Goal: Task Accomplishment & Management: Manage account settings

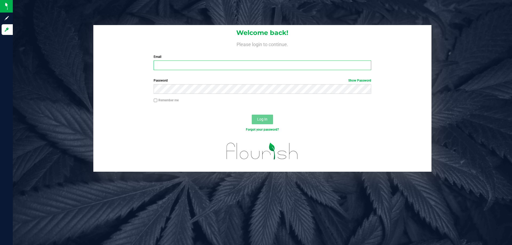
drag, startPoint x: 249, startPoint y: 68, endPoint x: 249, endPoint y: 60, distance: 7.5
click at [249, 68] on input "Email" at bounding box center [261, 65] width 217 height 10
type input "[EMAIL_ADDRESS][DOMAIN_NAME]"
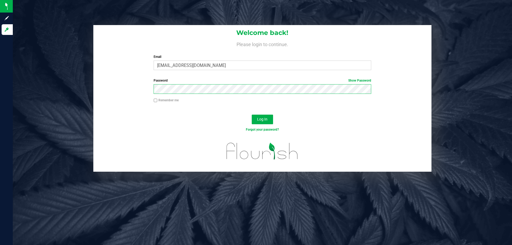
click at [252, 115] on button "Log In" at bounding box center [262, 120] width 21 height 10
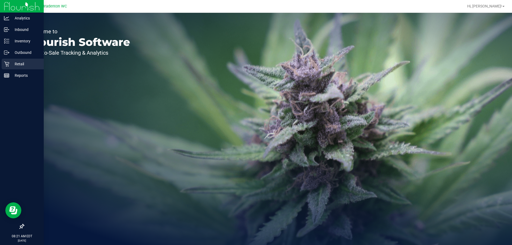
click at [30, 67] on p "Retail" at bounding box center [25, 64] width 32 height 6
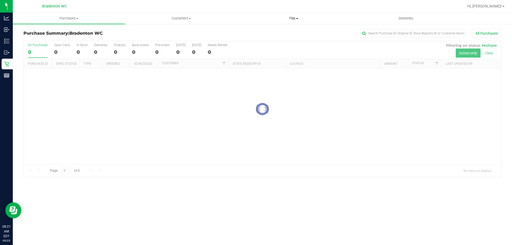
click at [293, 18] on span "Tills" at bounding box center [293, 18] width 112 height 5
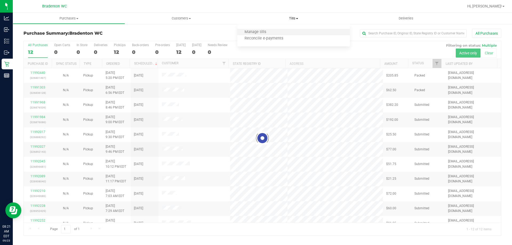
click at [251, 29] on li "Manage tills" at bounding box center [293, 32] width 112 height 6
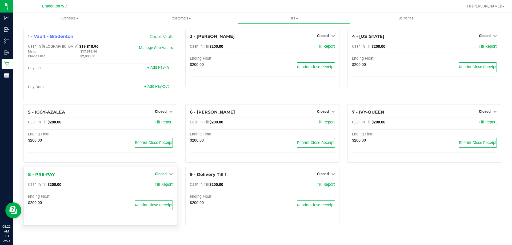
click at [160, 175] on span "Closed" at bounding box center [161, 174] width 12 height 4
click at [160, 185] on link "Open Till" at bounding box center [160, 185] width 14 height 4
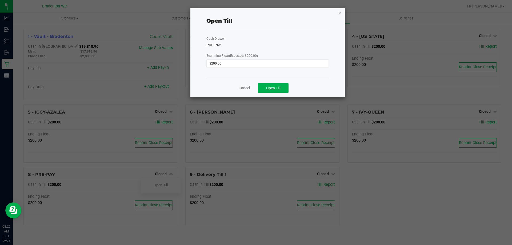
click at [264, 82] on div "Cancel Open Till" at bounding box center [267, 88] width 122 height 18
click at [262, 88] on button "Open Till" at bounding box center [273, 88] width 31 height 10
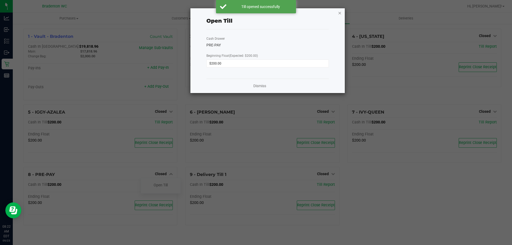
click at [339, 10] on icon "button" at bounding box center [340, 13] width 4 height 6
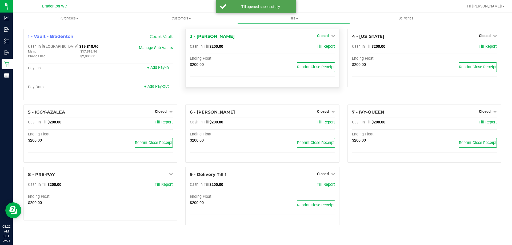
click at [322, 36] on span "Closed" at bounding box center [323, 36] width 12 height 4
click at [319, 47] on link "Open Till" at bounding box center [323, 47] width 14 height 4
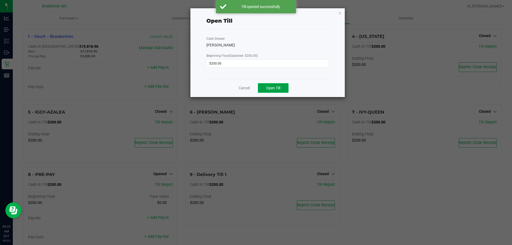
click at [276, 91] on button "Open Till" at bounding box center [273, 88] width 31 height 10
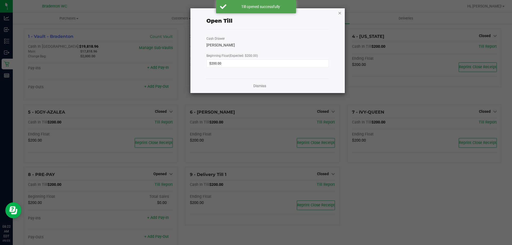
click at [340, 13] on icon "button" at bounding box center [340, 13] width 4 height 6
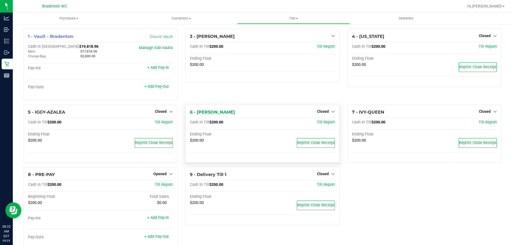
click at [324, 108] on div "6 - [PERSON_NAME] Closed Open Till Cash In Till $200.00 Till Report Ending Floa…" at bounding box center [262, 133] width 154 height 58
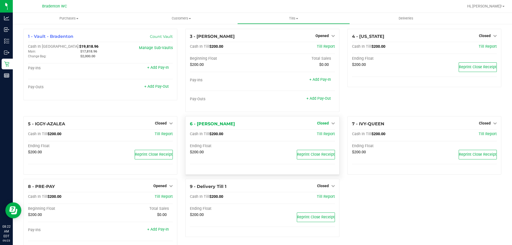
click at [322, 111] on div "3 - [PERSON_NAME] Opened Close Till Cash In Till $200.00 Till Report Beginning …" at bounding box center [262, 70] width 154 height 83
click at [317, 123] on span "Closed" at bounding box center [323, 123] width 12 height 4
click at [316, 135] on link "Open Till" at bounding box center [323, 134] width 14 height 4
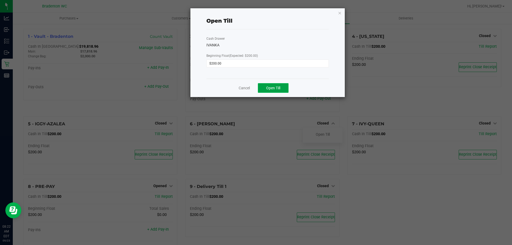
click at [279, 88] on span "Open Till" at bounding box center [273, 88] width 14 height 4
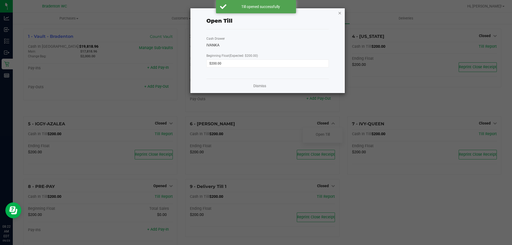
click at [338, 11] on icon "button" at bounding box center [340, 13] width 4 height 6
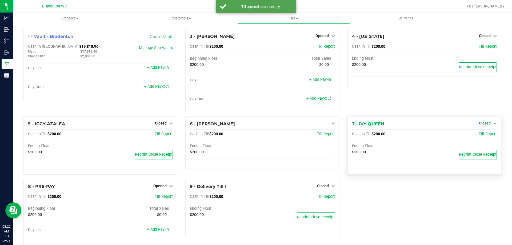
click at [486, 121] on span "Closed" at bounding box center [485, 123] width 12 height 4
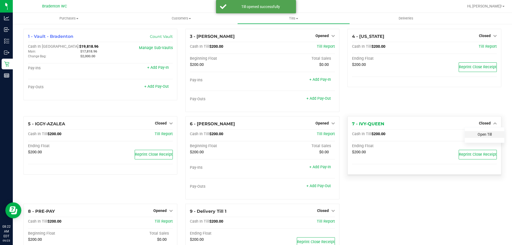
click at [478, 133] on link "Open Till" at bounding box center [484, 134] width 14 height 4
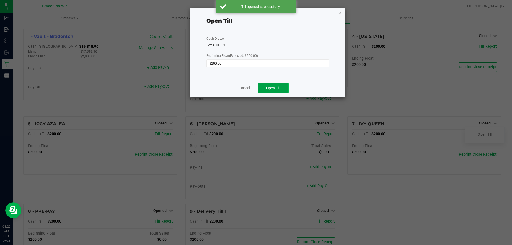
click at [281, 90] on button "Open Till" at bounding box center [273, 88] width 31 height 10
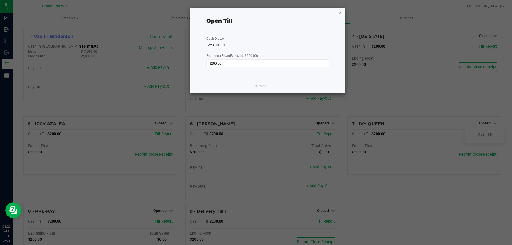
click at [339, 11] on icon "button" at bounding box center [340, 13] width 4 height 6
